Goal: Task Accomplishment & Management: Manage account settings

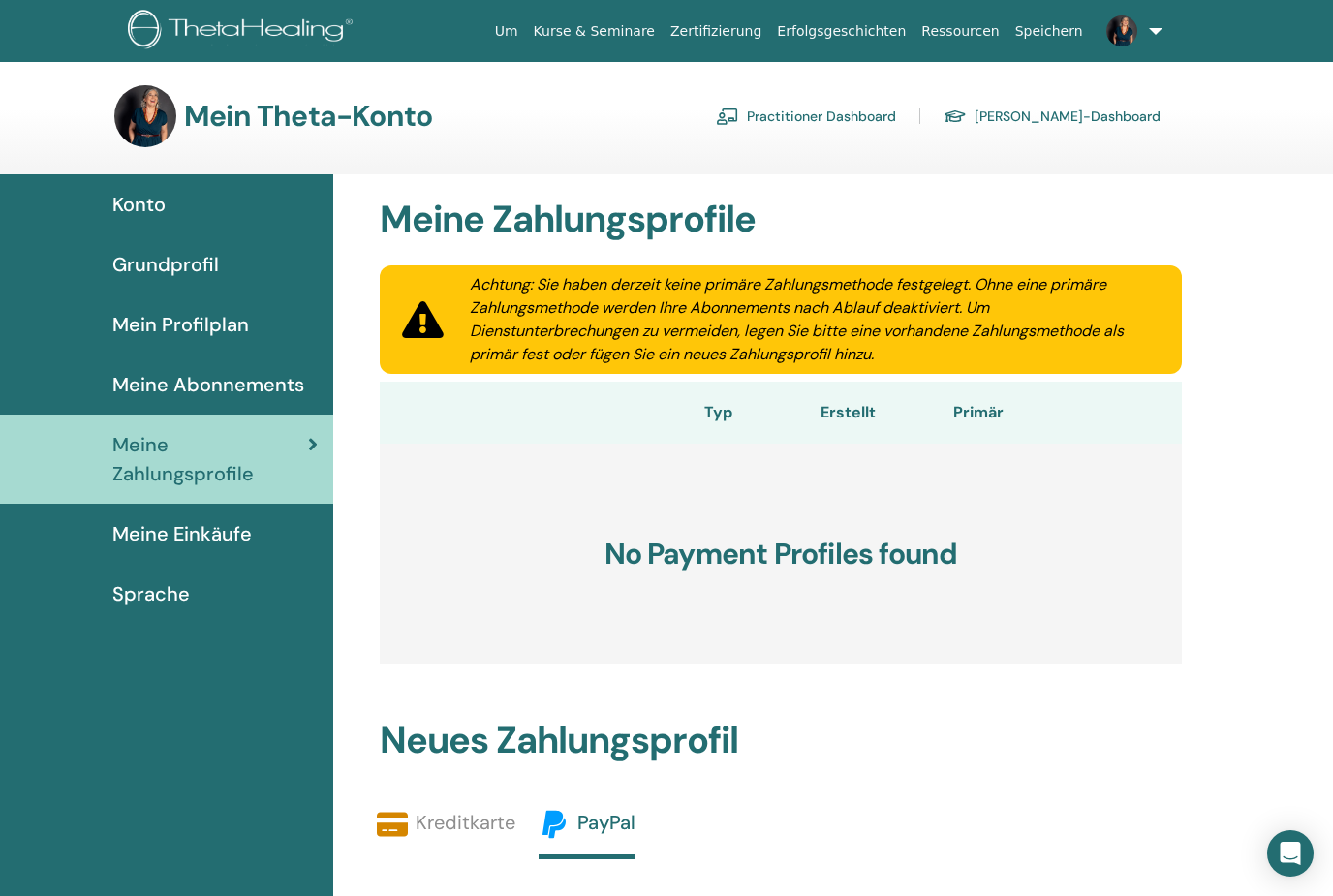
scroll to position [101, 0]
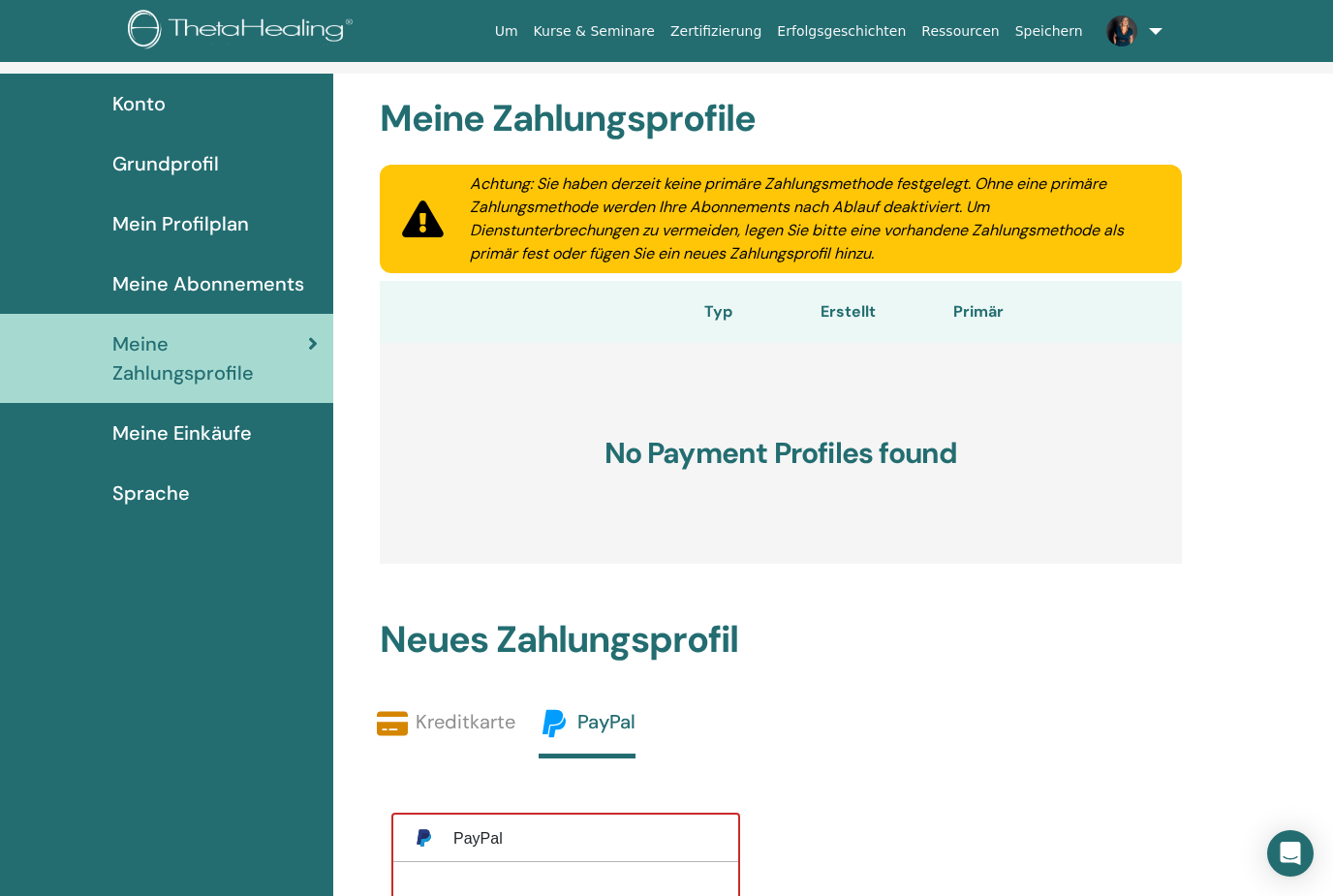
click at [688, 533] on h3 "No Payment Profiles found" at bounding box center [781, 453] width 803 height 221
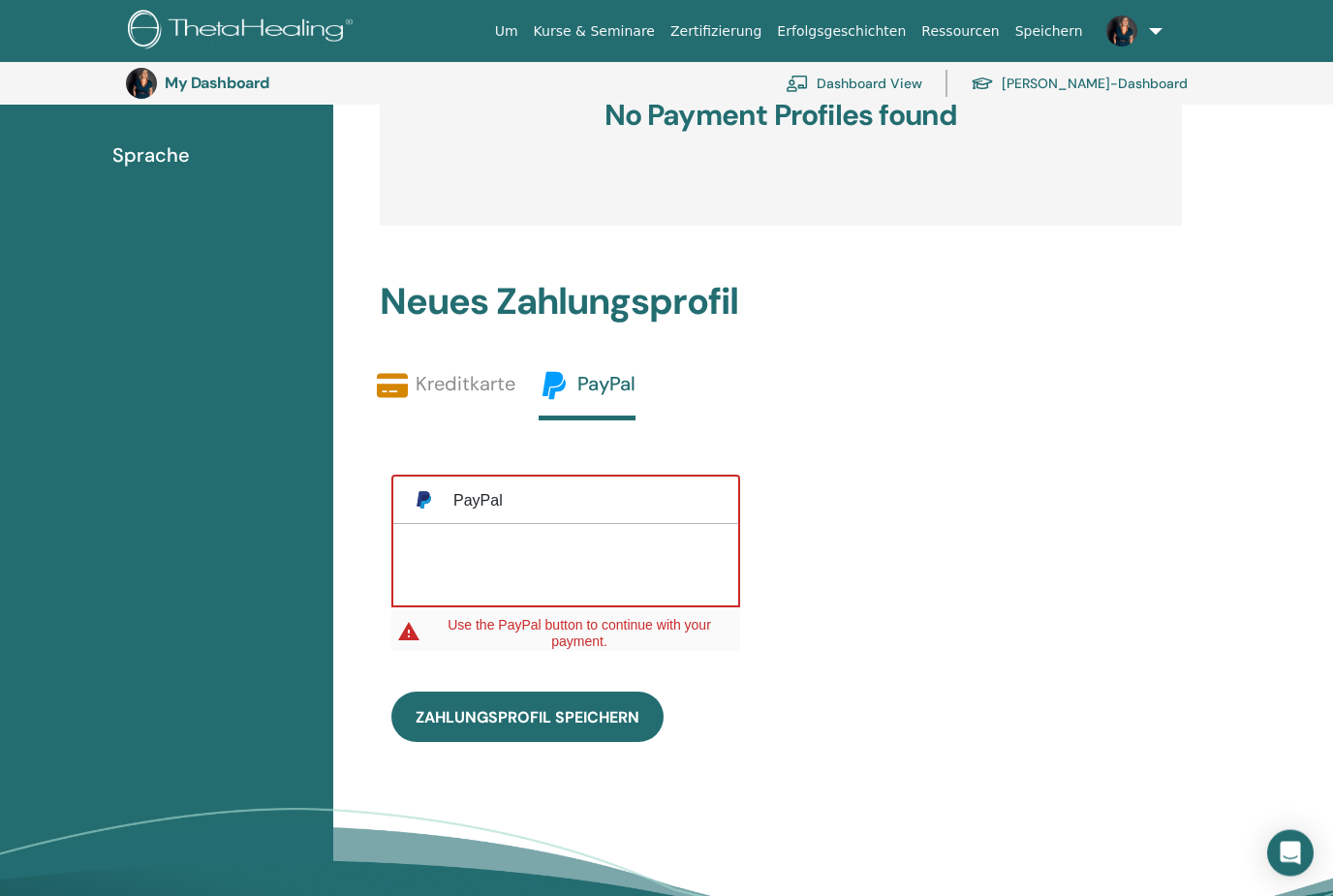
scroll to position [547, 0]
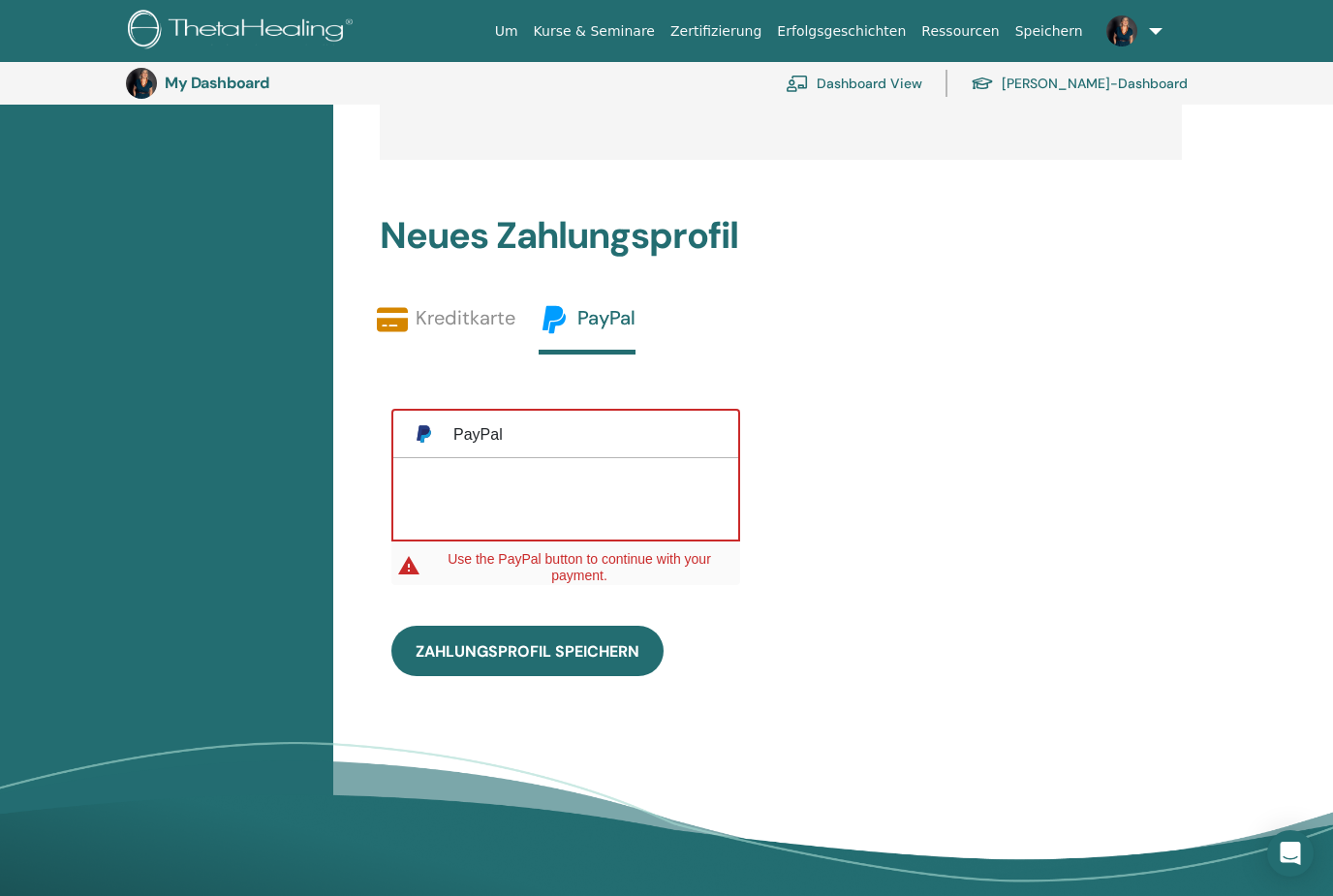
click at [492, 490] on div at bounding box center [566, 496] width 306 height 37
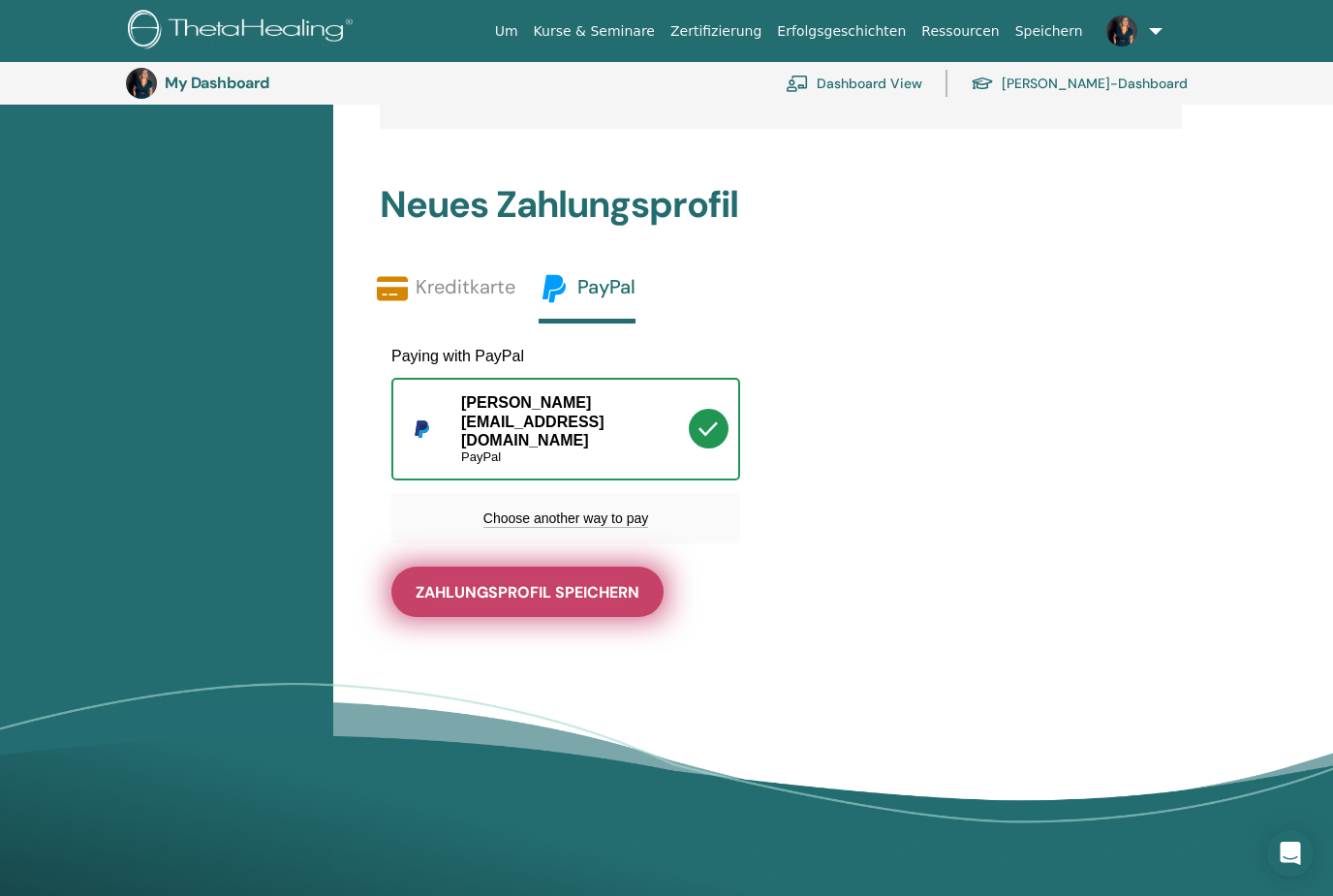
click at [497, 582] on span "Zahlungsprofil speichern" at bounding box center [528, 592] width 224 height 21
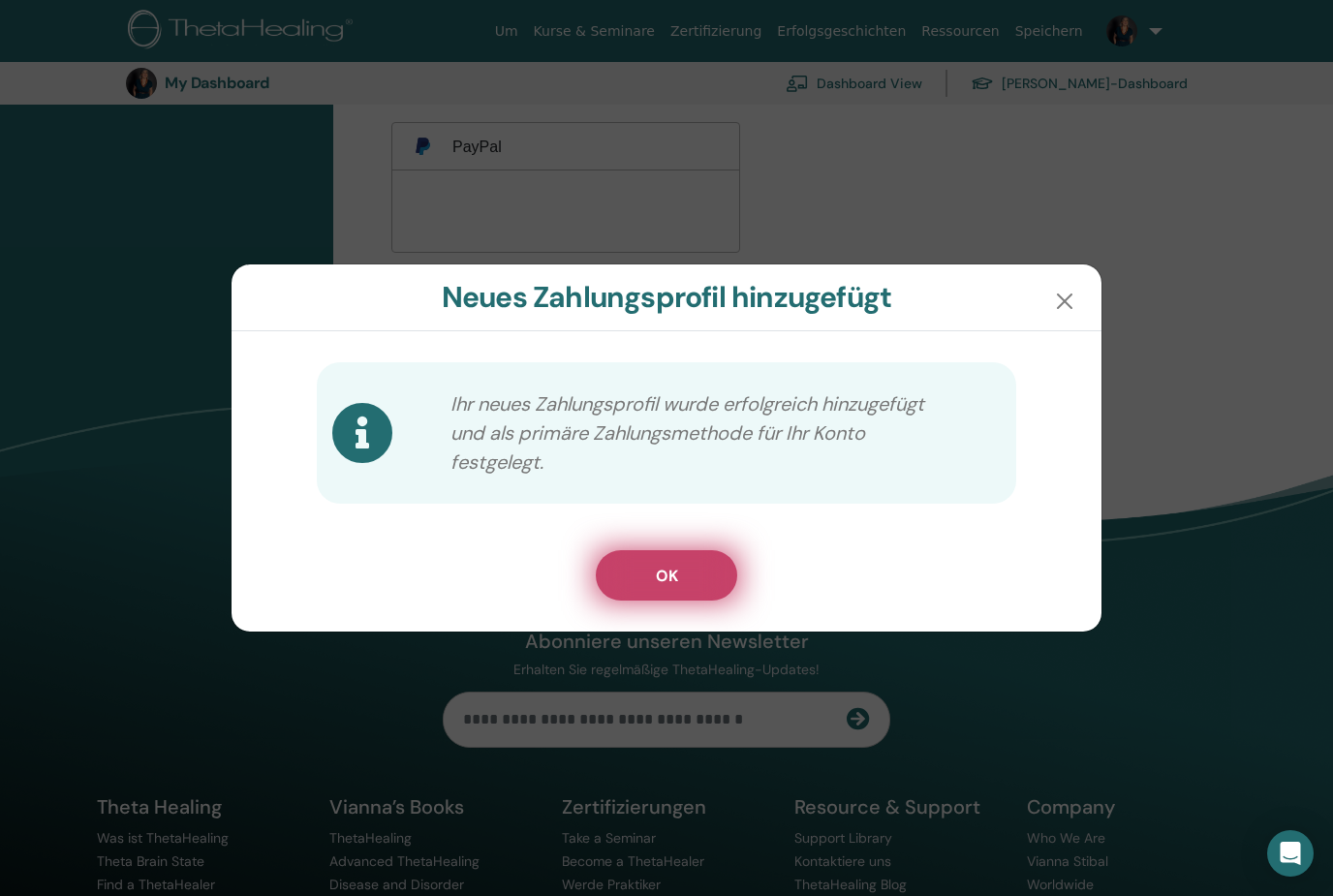
click at [671, 570] on span "OK" at bounding box center [666, 575] width 23 height 21
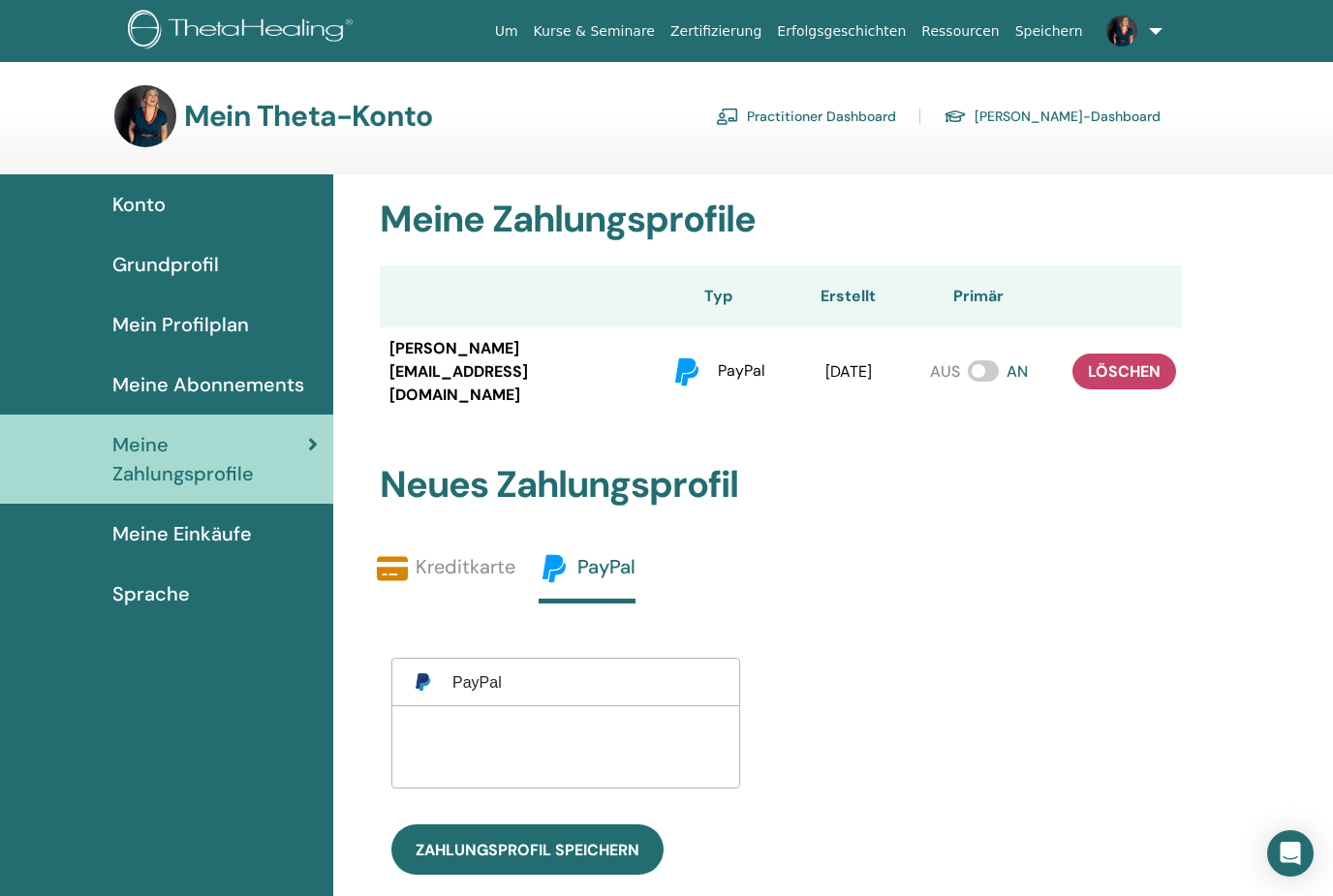
scroll to position [10, 0]
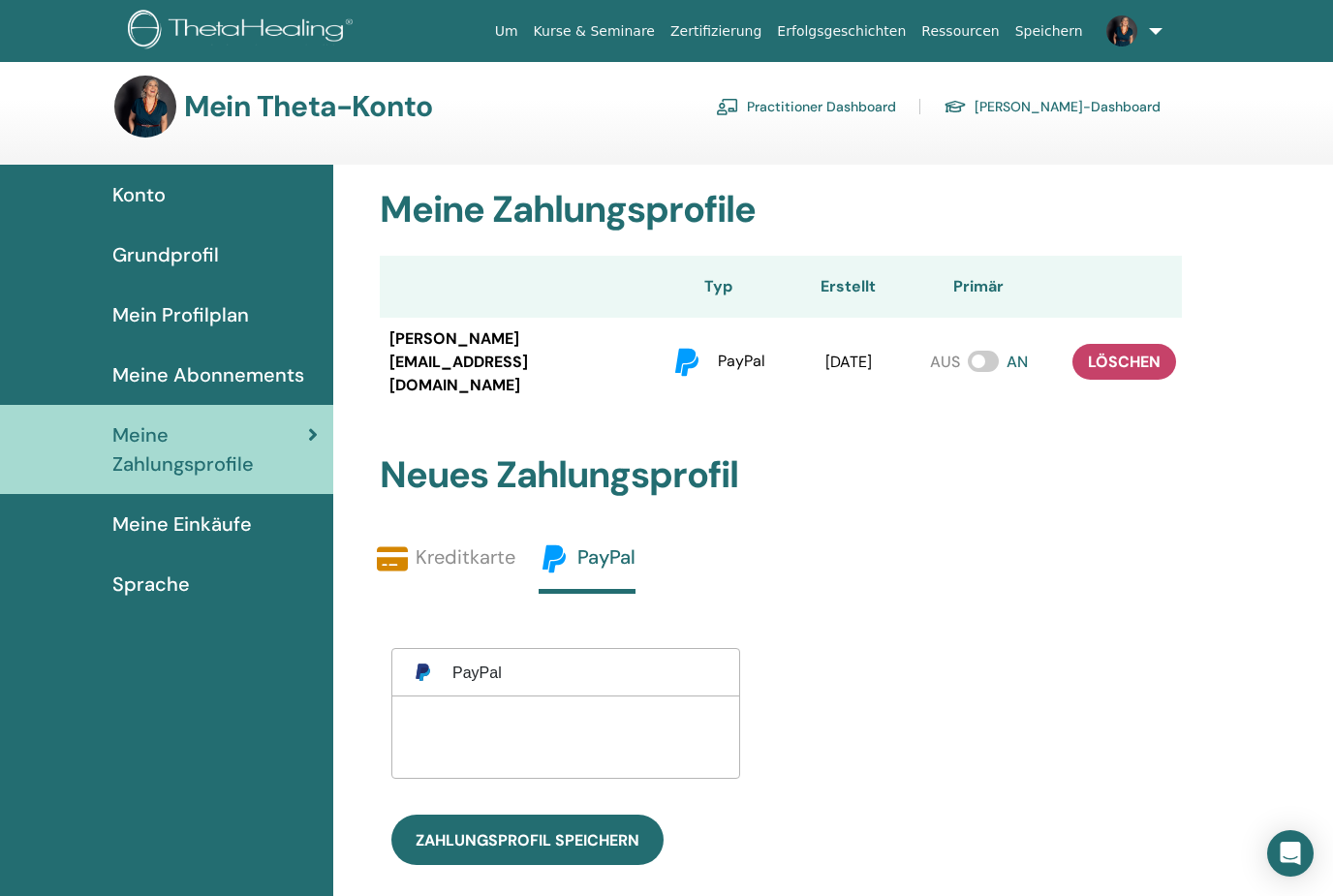
click at [165, 532] on span "Meine Einkäufe" at bounding box center [182, 524] width 140 height 29
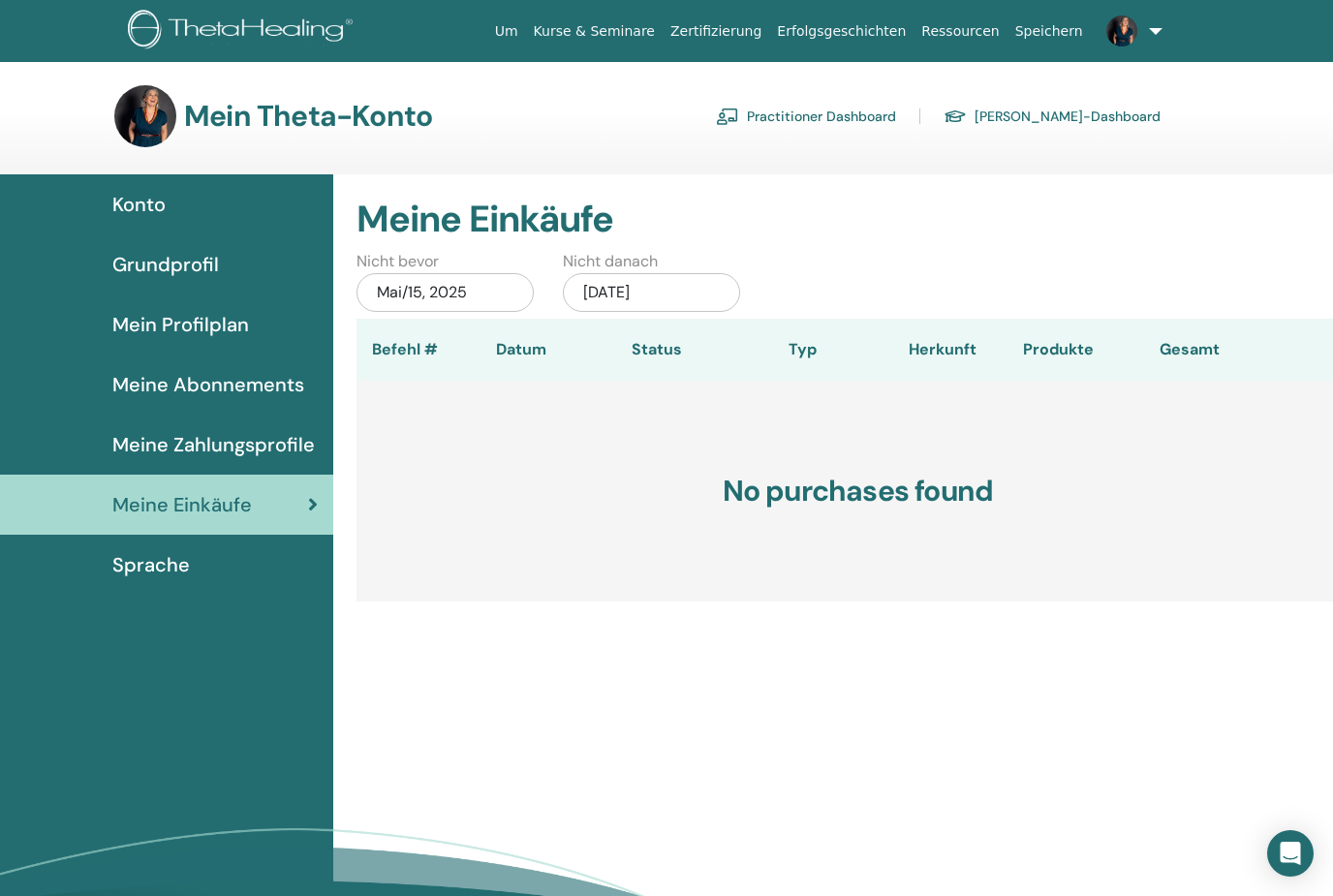
click at [155, 560] on span "Sprache" at bounding box center [151, 564] width 77 height 29
